Goal: Obtain resource: Obtain resource

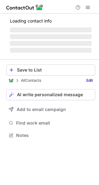
scroll to position [148, 99]
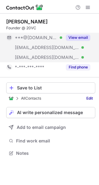
click at [75, 37] on button "View email" at bounding box center [78, 37] width 24 height 6
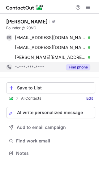
click at [70, 70] on button "Find phone" at bounding box center [78, 67] width 24 height 6
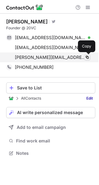
click at [87, 57] on span at bounding box center [86, 57] width 5 height 5
